Goal: Information Seeking & Learning: Understand process/instructions

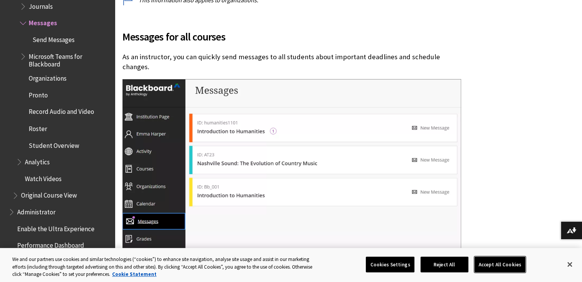
click at [497, 270] on button "Accept All Cookies" at bounding box center [500, 265] width 51 height 16
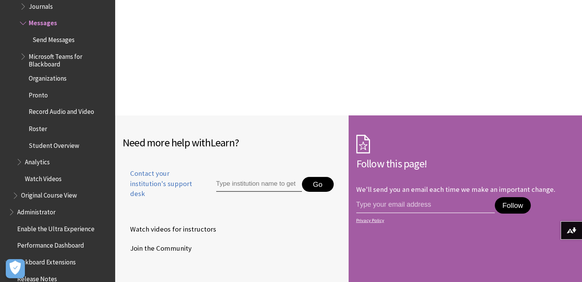
scroll to position [2862, 0]
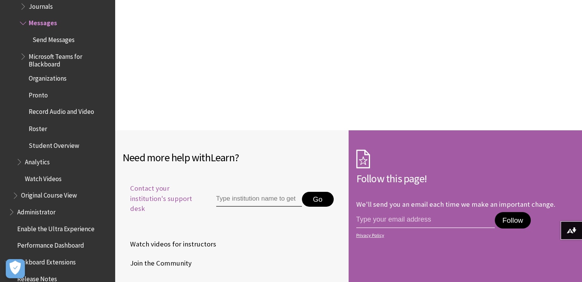
click at [142, 184] on span "Contact your institution's support desk" at bounding box center [160, 199] width 76 height 30
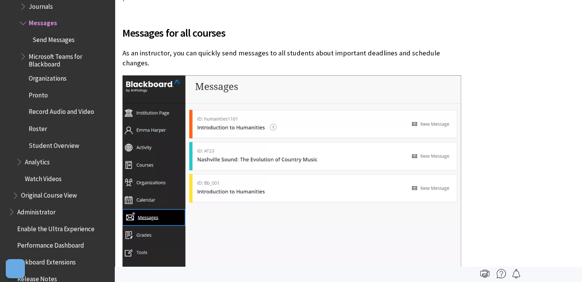
scroll to position [537, 0]
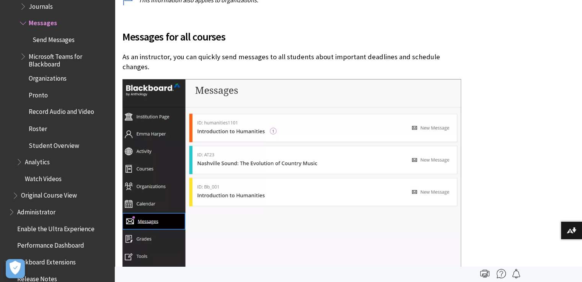
click at [44, 34] on span "Send Messages" at bounding box center [54, 38] width 42 height 10
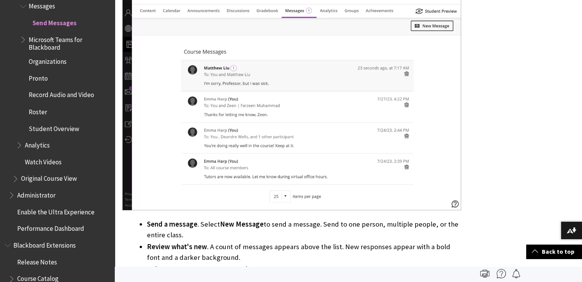
scroll to position [182, 0]
